Goal: Task Accomplishment & Management: Use online tool/utility

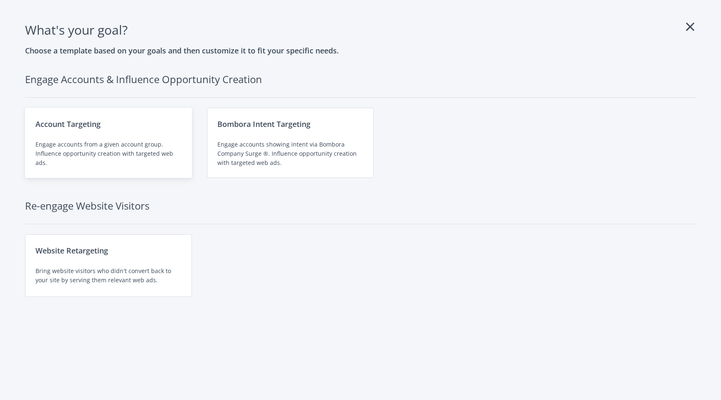
click at [145, 141] on div "Engage accounts from a given account group. Influence opportunity creation with…" at bounding box center [108, 154] width 146 height 28
click at [150, 122] on div "Account Targeting" at bounding box center [108, 124] width 146 height 12
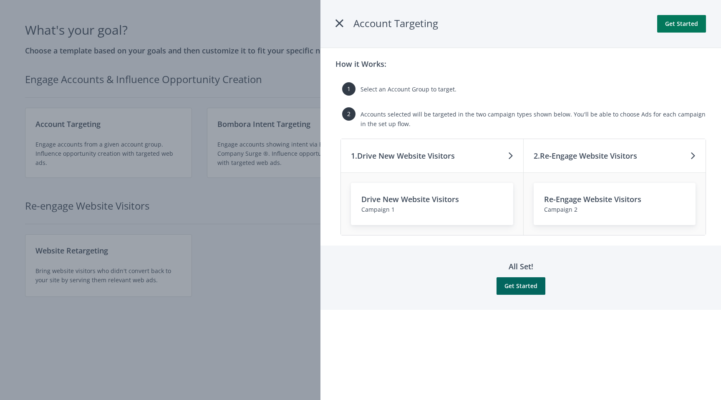
click at [680, 24] on button "Get Started" at bounding box center [681, 24] width 49 height 18
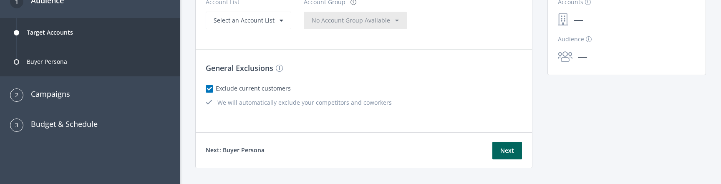
scroll to position [134, 0]
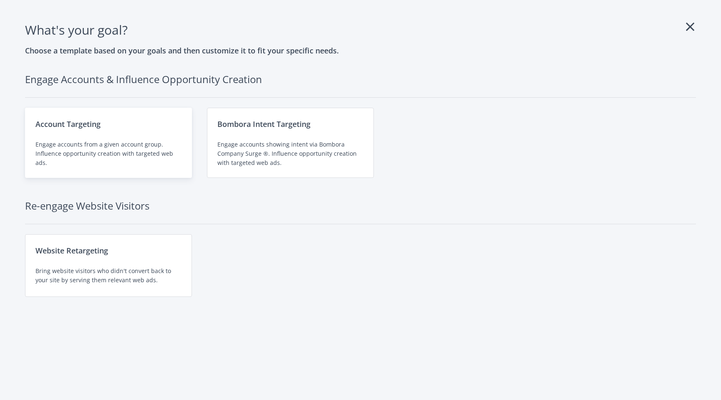
click at [112, 151] on div "Engage accounts from a given account group. Influence opportunity creation with…" at bounding box center [108, 154] width 146 height 28
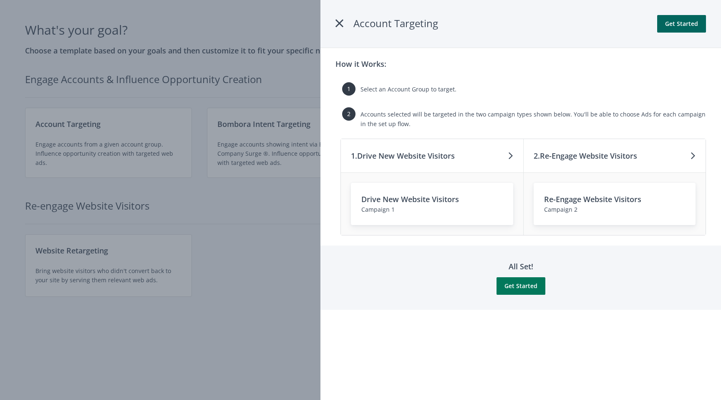
click at [524, 184] on button "Get Started" at bounding box center [521, 286] width 49 height 18
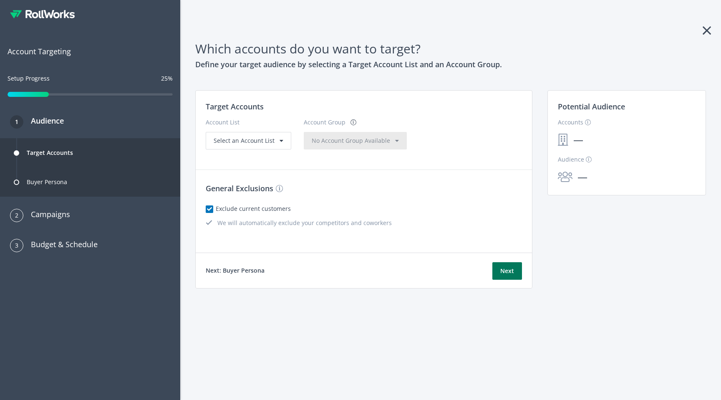
click at [512, 184] on button "Next" at bounding box center [507, 271] width 30 height 18
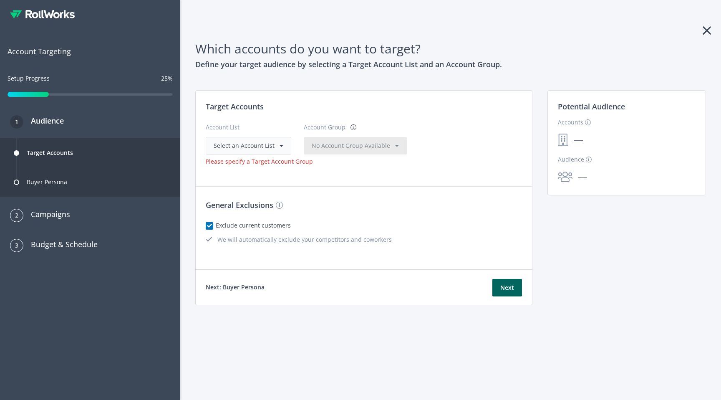
click at [252, 144] on span "Select an Account List" at bounding box center [244, 145] width 61 height 8
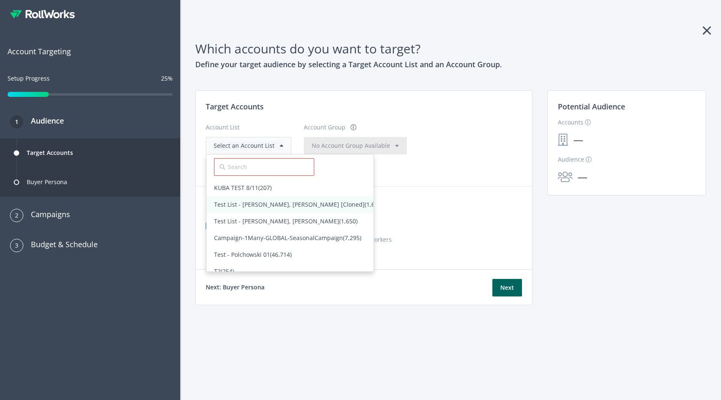
click at [234, 184] on span "Test List - Amanda, Rajan, Tom [Cloned] (1,647)" at bounding box center [298, 204] width 169 height 8
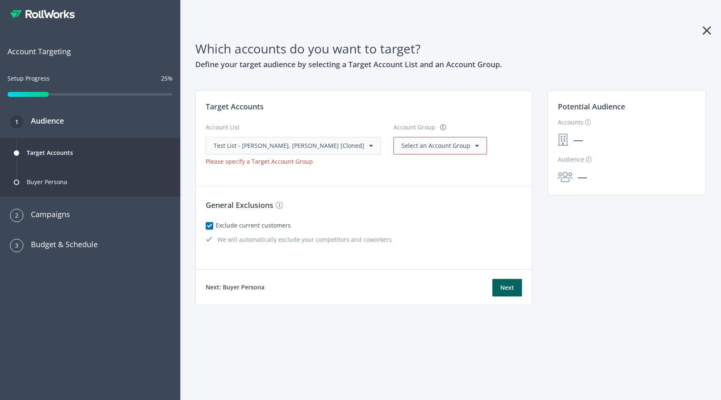
click at [401, 146] on span "Select an Account Group" at bounding box center [435, 145] width 69 height 8
click at [402, 163] on span "All Accounts (1,647)" at bounding box center [428, 163] width 53 height 8
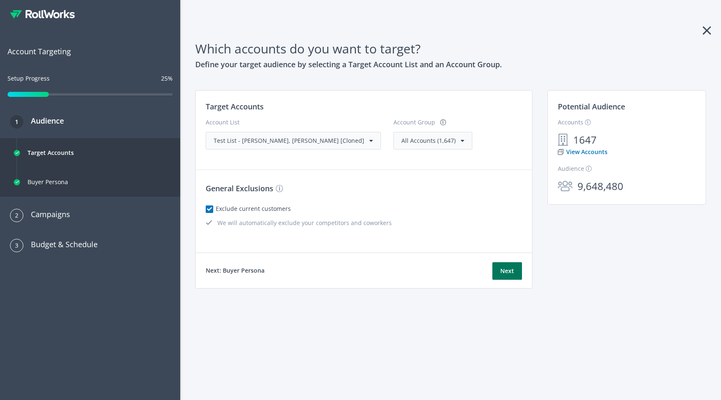
click at [509, 184] on button "Next" at bounding box center [507, 271] width 30 height 18
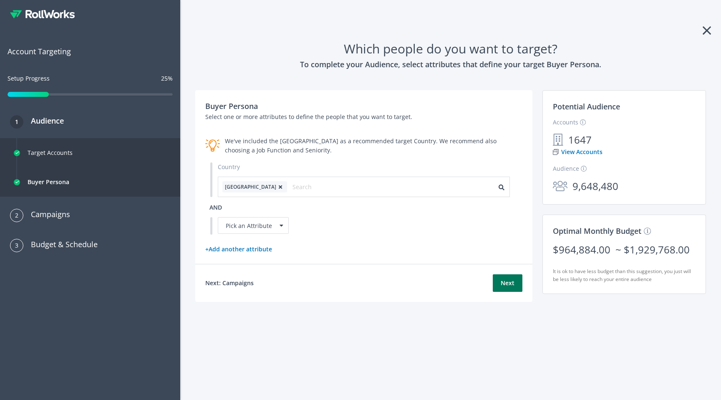
click at [504, 184] on button "Next" at bounding box center [508, 283] width 30 height 18
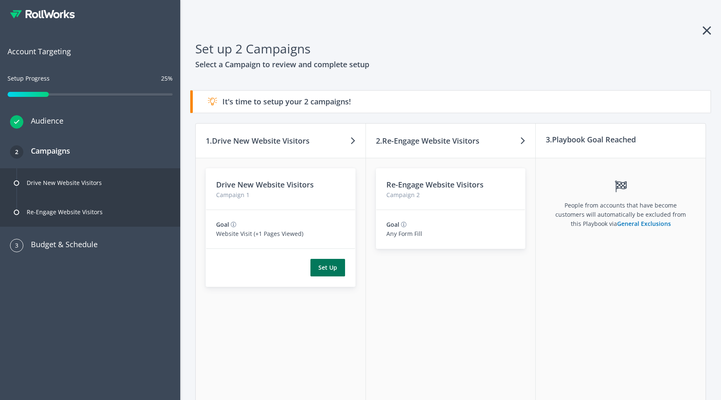
click at [324, 184] on button "Set Up" at bounding box center [327, 268] width 35 height 18
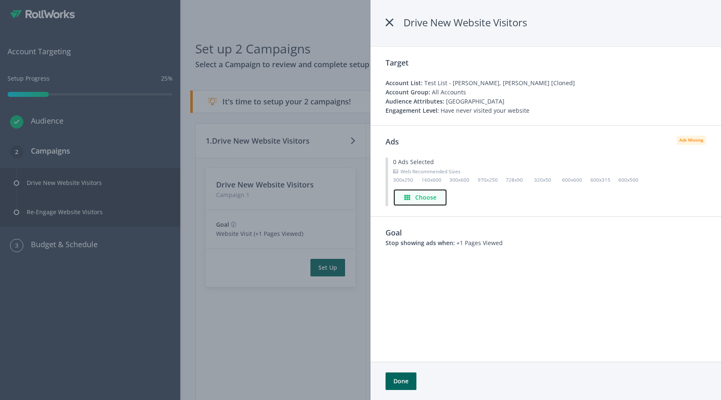
click at [424, 184] on h4 "Choose" at bounding box center [425, 197] width 21 height 9
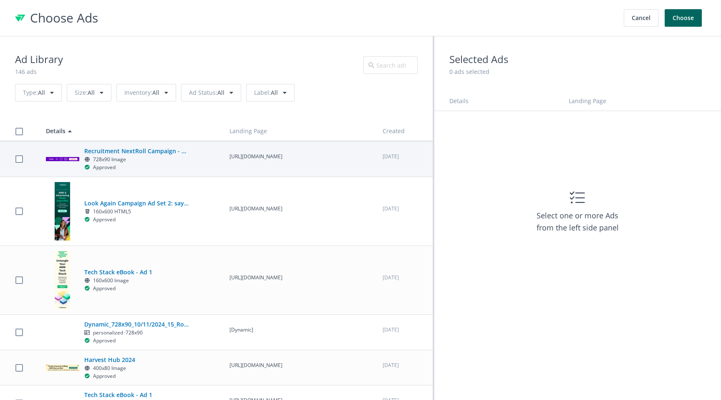
click at [199, 165] on div "Recruitment NextRoll Campaign - WorkToLive 728x90 Image Approved" at bounding box center [130, 158] width 169 height 25
checkbox input "true"
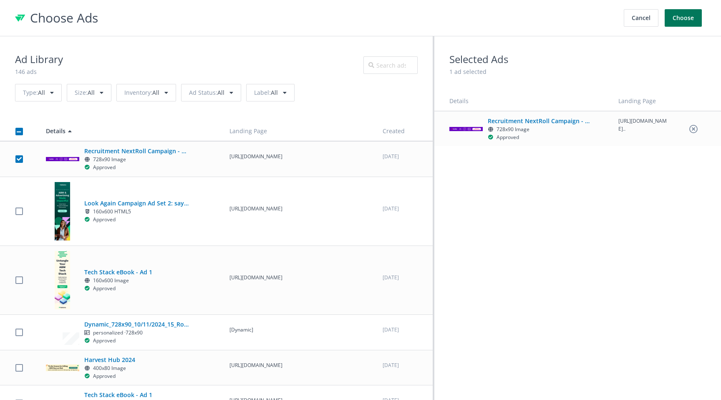
click at [690, 22] on button "Choose" at bounding box center [683, 18] width 37 height 18
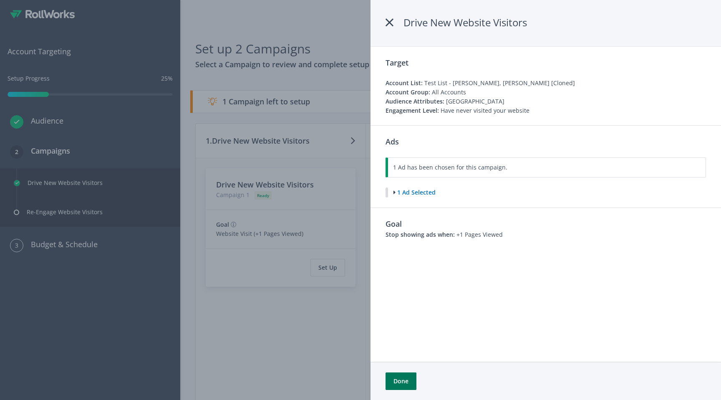
click at [398, 184] on button "Done" at bounding box center [401, 381] width 31 height 18
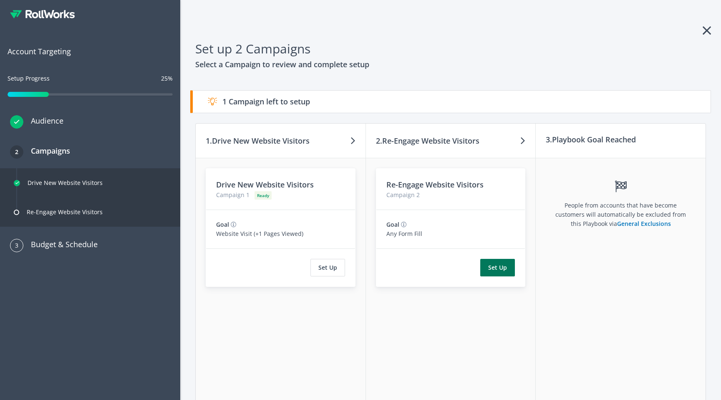
click at [502, 184] on button "Set Up" at bounding box center [497, 268] width 35 height 18
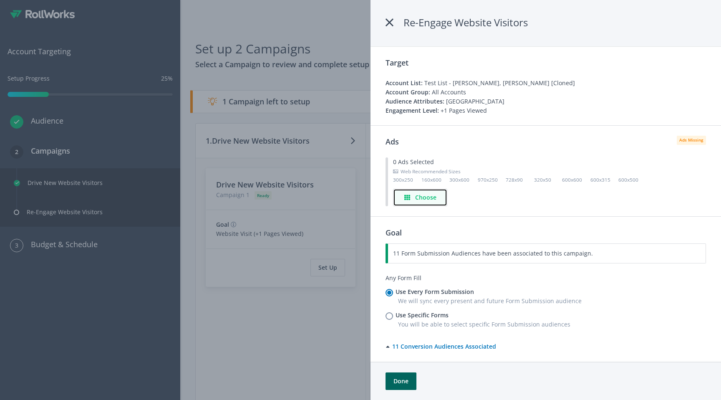
click at [432, 184] on button "Choose" at bounding box center [420, 198] width 54 height 18
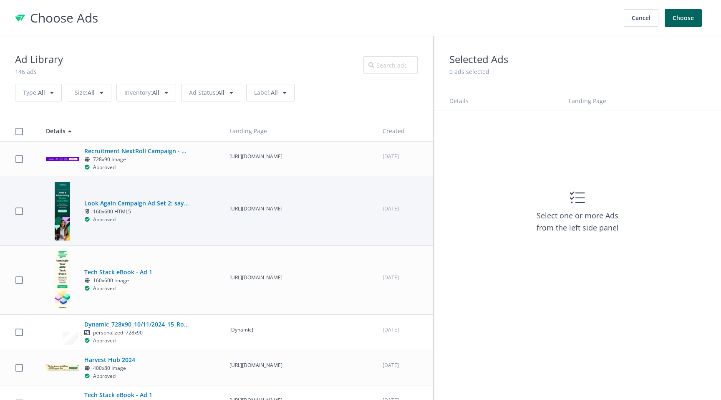
click at [204, 184] on div "Look Again Campaign Ad Set 2: say hello to simplicity 160x600 HTML5 Approved" at bounding box center [130, 211] width 169 height 58
checkbox input "true"
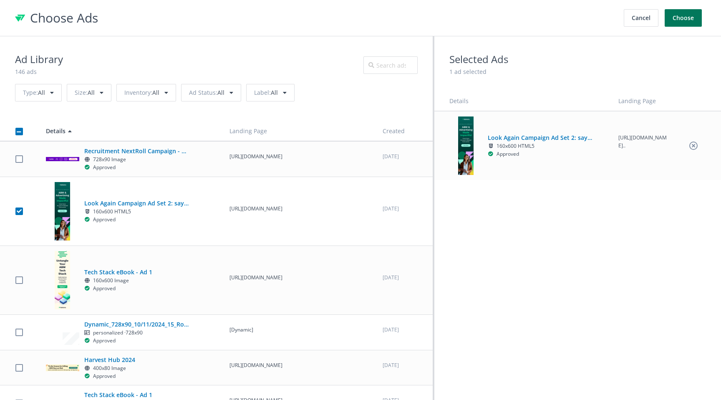
click at [687, 16] on button "Choose" at bounding box center [683, 18] width 37 height 18
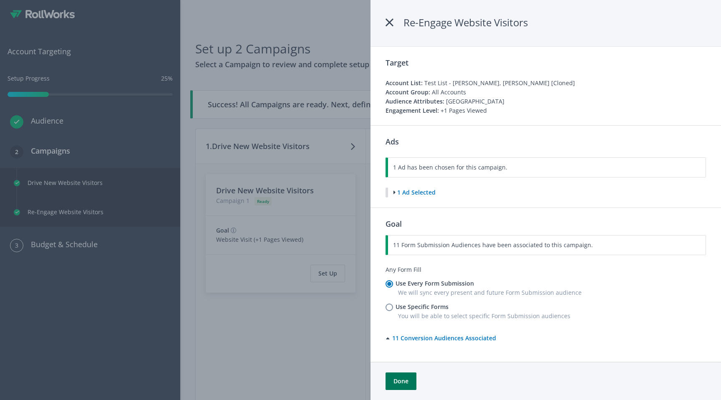
click at [407, 184] on button "Done" at bounding box center [401, 381] width 31 height 18
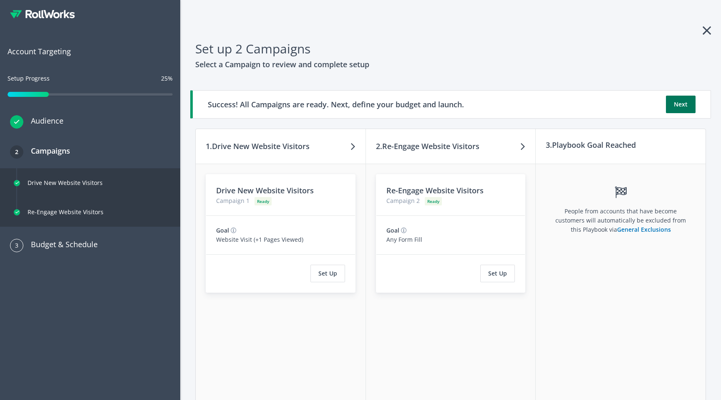
click at [686, 107] on button "Next" at bounding box center [681, 105] width 30 height 18
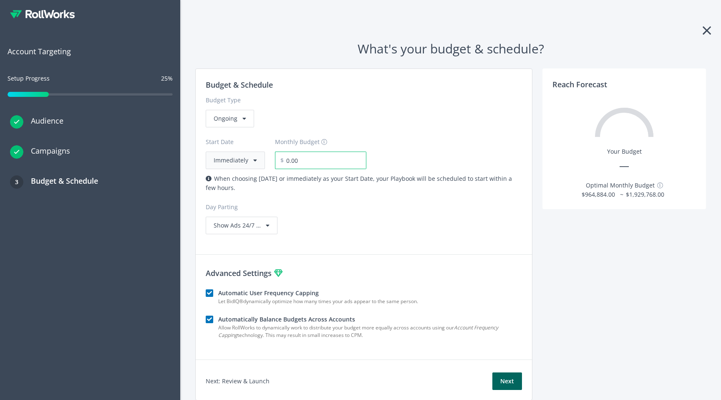
drag, startPoint x: 301, startPoint y: 161, endPoint x: 249, endPoint y: 160, distance: 52.6
click at [249, 160] on div "Start Date Immediately Monthly Budget $ 0.00" at bounding box center [364, 148] width 316 height 42
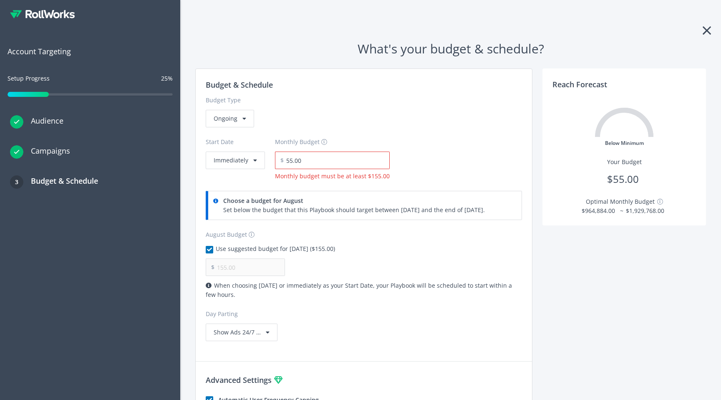
click at [333, 184] on div "Budget & Schedule Budget Type Ongoing Start Date Immediately Monthly Budget $ 5…" at bounding box center [364, 210] width 336 height 282
drag, startPoint x: 317, startPoint y: 161, endPoint x: 234, endPoint y: 159, distance: 82.7
click at [234, 159] on div "Start Date Immediately Monthly Budget $ 55.00 Monthly budget must be at least $…" at bounding box center [364, 153] width 316 height 53
type input "166.00"
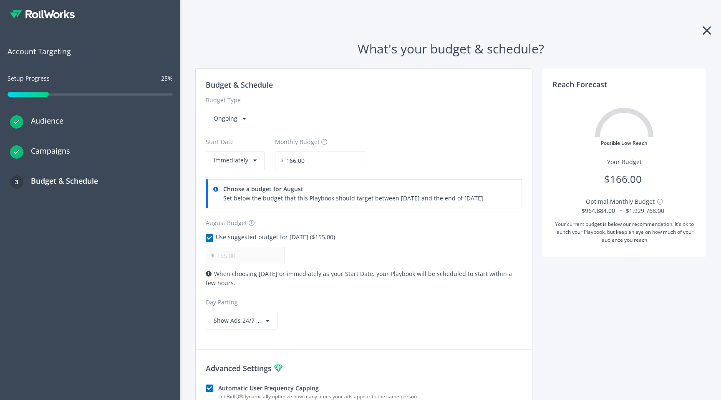
click at [426, 184] on div "August Budget Use suggested budget for August, 2025 ($155.00) $ 155.00" at bounding box center [364, 241] width 316 height 46
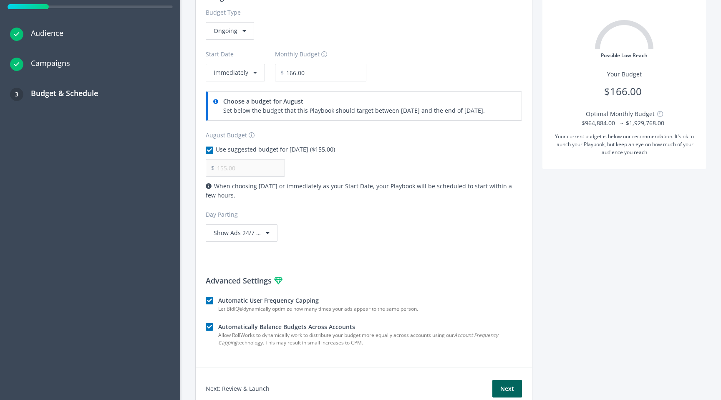
scroll to position [125, 0]
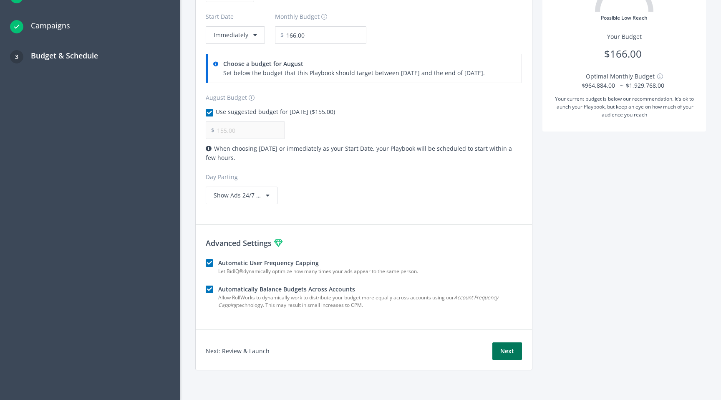
click at [506, 184] on button "Next" at bounding box center [507, 351] width 30 height 18
